Goal: Information Seeking & Learning: Learn about a topic

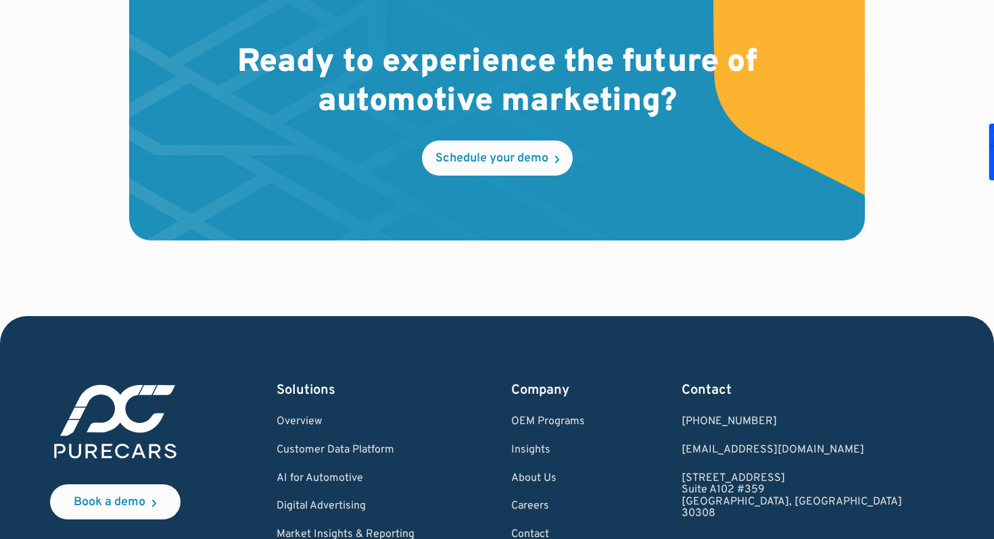
scroll to position [4086, 0]
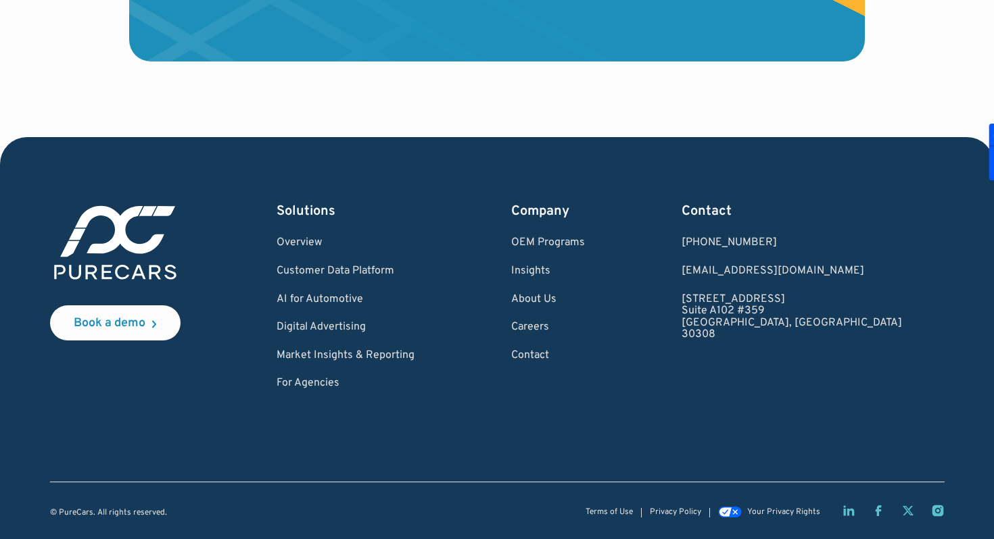
click at [842, 510] on icon "LinkedIn page" at bounding box center [849, 511] width 14 height 14
click at [324, 241] on link "Overview" at bounding box center [345, 243] width 138 height 12
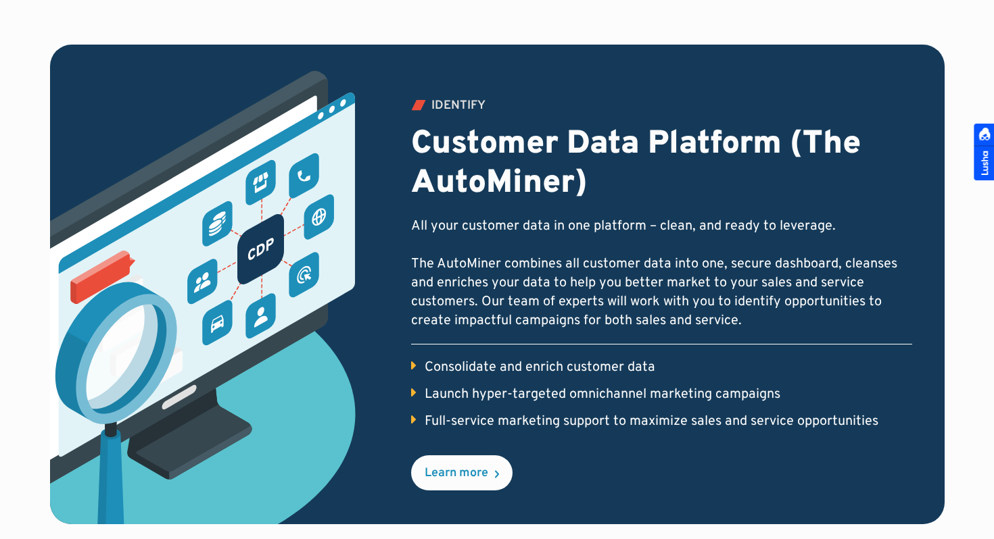
scroll to position [613, 0]
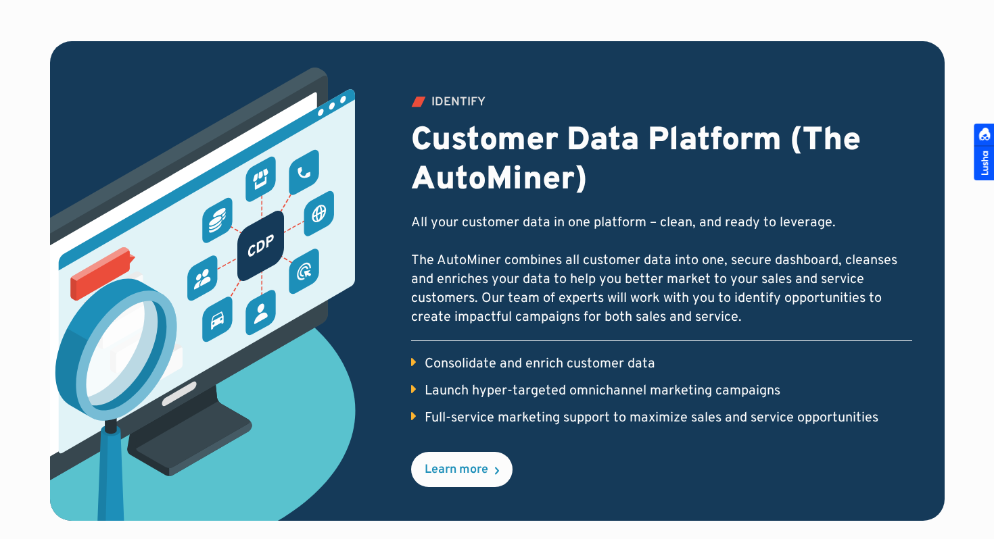
click at [431, 221] on p "All your customer data in one platform – clean, and ready to leverage. The Auto…" at bounding box center [661, 271] width 501 height 114
drag, startPoint x: 416, startPoint y: 222, endPoint x: 483, endPoint y: 233, distance: 68.6
click at [432, 228] on p "All your customer data in one platform – clean, and ready to leverage. The Auto…" at bounding box center [661, 271] width 501 height 114
click at [490, 235] on p "All your customer data in one platform – clean, and ready to leverage. The Auto…" at bounding box center [661, 271] width 501 height 114
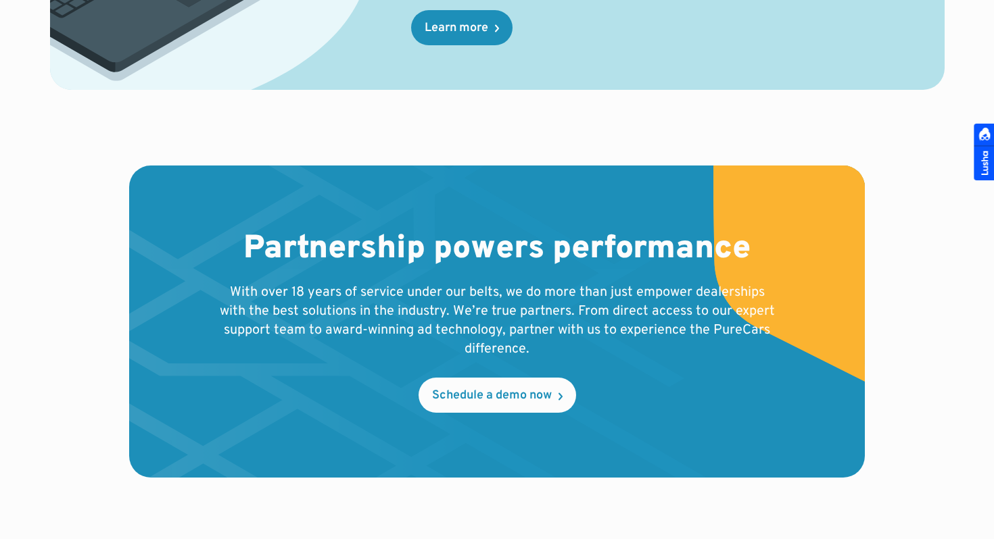
scroll to position [2136, 0]
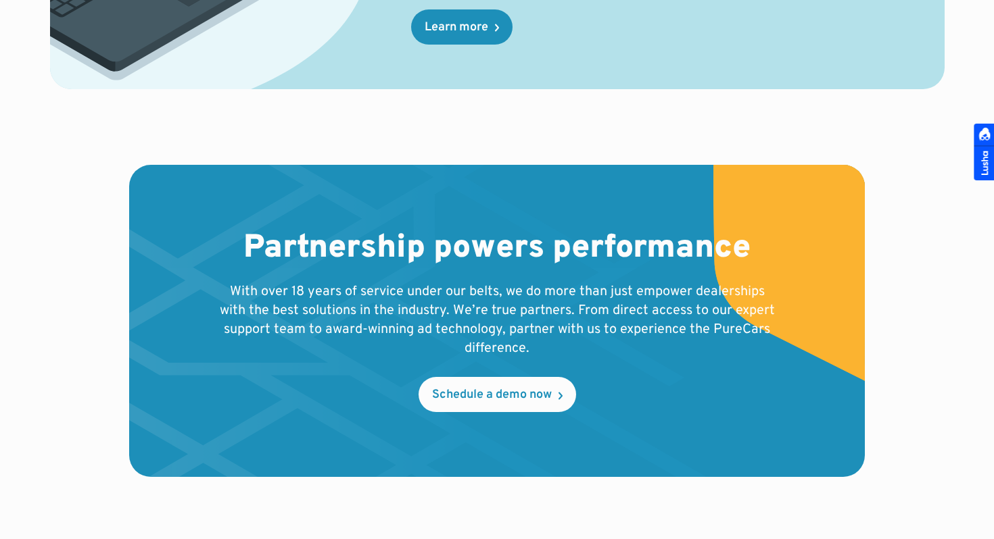
click at [233, 333] on p "With over 18 years of service under our belts, we do more than just empower dea…" at bounding box center [497, 321] width 562 height 76
drag, startPoint x: 237, startPoint y: 333, endPoint x: 335, endPoint y: 329, distance: 98.8
click at [335, 329] on p "With over 18 years of service under our belts, we do more than just empower dea…" at bounding box center [497, 321] width 562 height 76
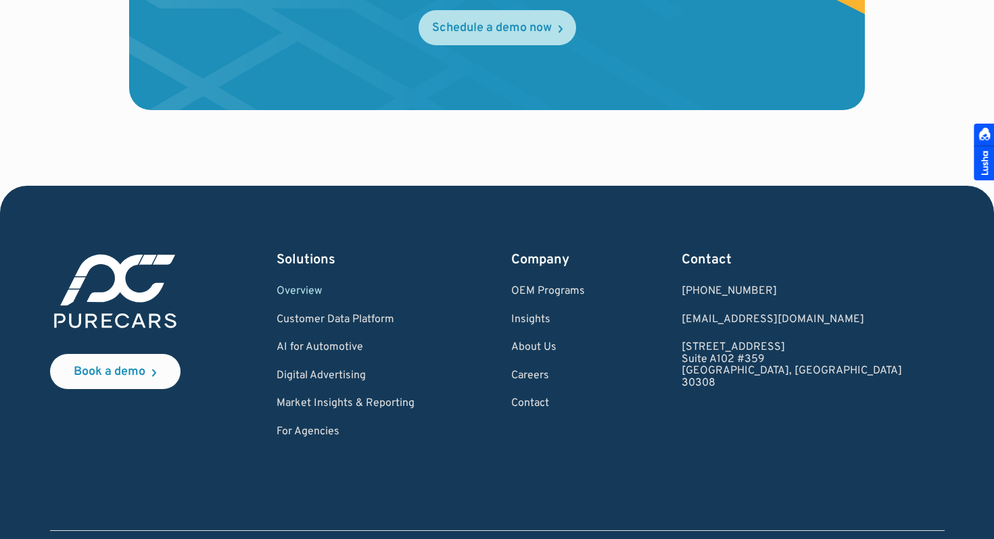
scroll to position [2552, 0]
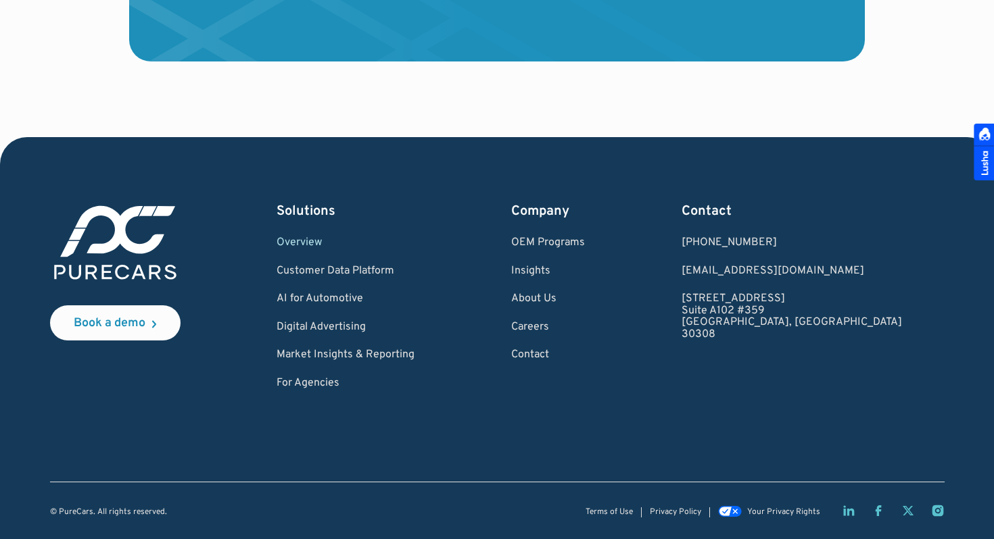
click at [847, 509] on icon "LinkedIn page" at bounding box center [848, 511] width 11 height 10
click at [585, 264] on div "Company OEM Programs Insights About Us Careers Contact" at bounding box center [548, 296] width 74 height 188
click at [574, 267] on link "Insights" at bounding box center [548, 272] width 74 height 12
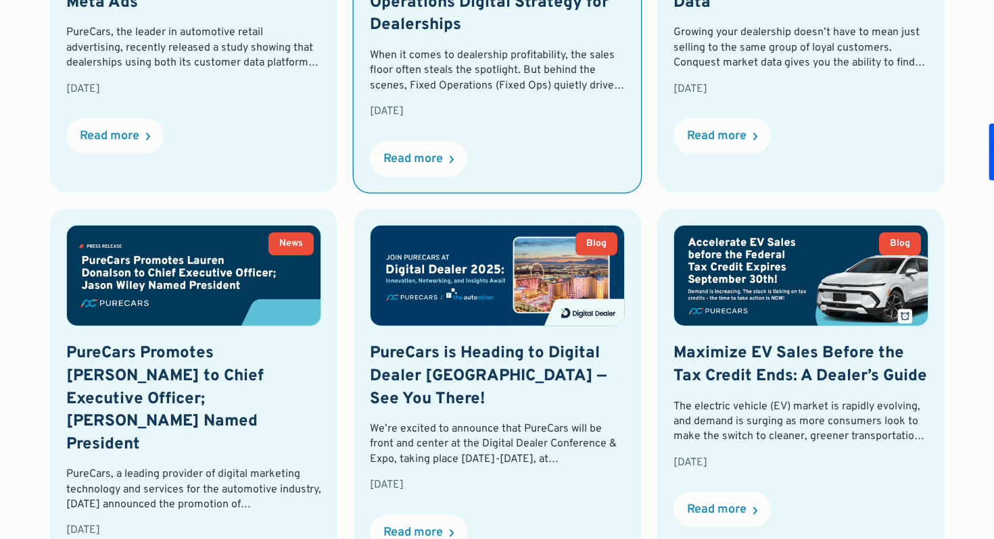
scroll to position [829, 0]
